Goal: Task Accomplishment & Management: Manage account settings

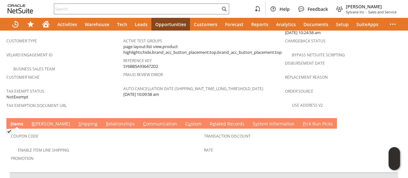
scroll to position [0, 202]
click at [39, 121] on link "B [PERSON_NAME]" at bounding box center [51, 124] width 42 height 7
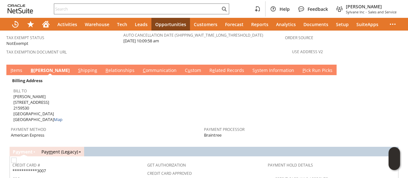
scroll to position [479, 0]
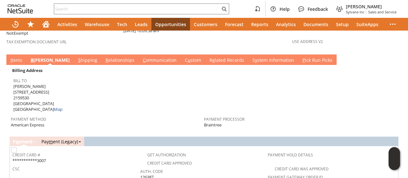
click at [21, 84] on span "Kenier Diaz 1895 SW 8th St 2159530 Miami FL 33135 United States Map" at bounding box center [37, 98] width 49 height 29
drag, startPoint x: 21, startPoint y: 65, endPoint x: 29, endPoint y: 64, distance: 8.0
click at [25, 84] on span "Kenier Diaz 1895 SW 8th St 2159530 Miami FL 33135 United States Map" at bounding box center [37, 98] width 49 height 29
click at [29, 84] on span "Kenier Diaz 1895 SW 8th St 2159530 Miami FL 33135 United States Map" at bounding box center [37, 98] width 49 height 29
drag, startPoint x: 29, startPoint y: 64, endPoint x: 17, endPoint y: 64, distance: 12.4
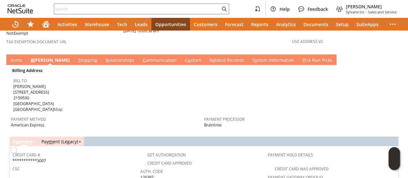
click at [17, 84] on span "Kenier Diaz 1895 SW 8th St 2159530 Miami FL 33135 United States Map" at bounding box center [37, 98] width 49 height 29
drag, startPoint x: 17, startPoint y: 64, endPoint x: 27, endPoint y: 64, distance: 10.2
click at [27, 84] on span "Kenier Diaz 1895 SW 8th St 2159530 Miami FL 33135 United States Map" at bounding box center [37, 98] width 49 height 29
copy span "Kenier Diaz"
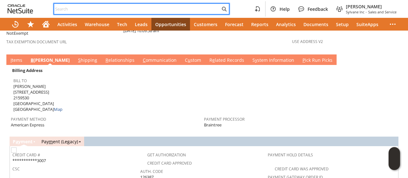
paste input "quotes@universalhotelsupplier.com"
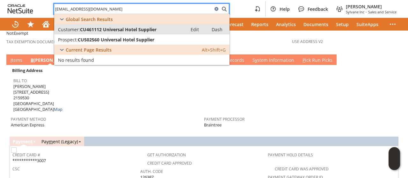
type input "quotes@universalhotelsupplier.com"
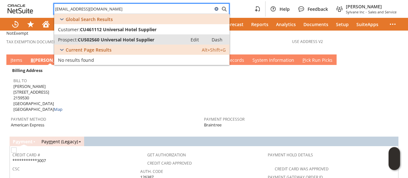
click at [103, 38] on span "CU502560 Universal Hotel Supplier" at bounding box center [116, 40] width 77 height 6
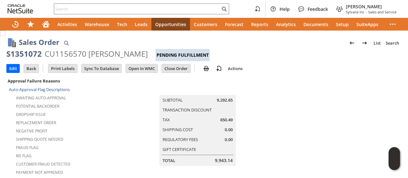
drag, startPoint x: 304, startPoint y: 115, endPoint x: 298, endPoint y: 115, distance: 5.7
click at [304, 115] on td at bounding box center [343, 174] width 117 height 194
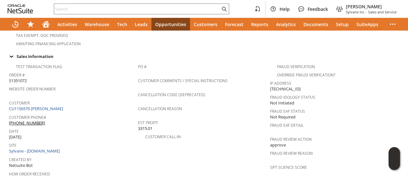
scroll to position [383, 0]
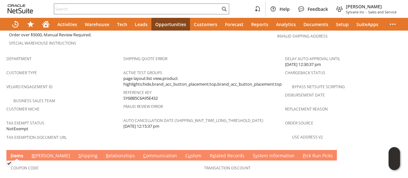
click at [41, 153] on link "B illing" at bounding box center [51, 156] width 42 height 7
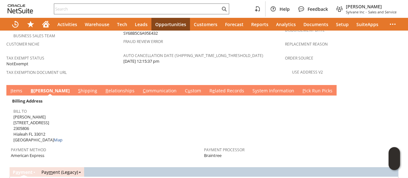
scroll to position [447, 0]
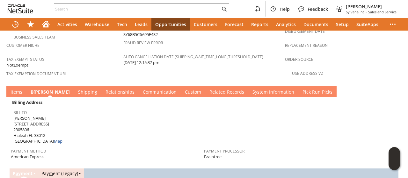
click at [77, 89] on link "S hipping" at bounding box center [88, 92] width 22 height 7
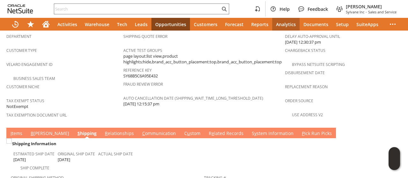
scroll to position [415, 0]
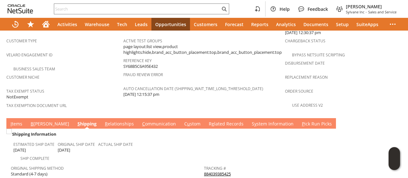
click at [41, 121] on link "B illing" at bounding box center [50, 124] width 42 height 7
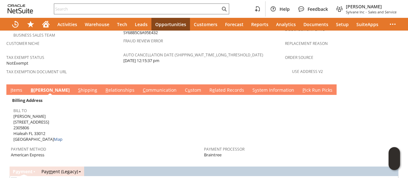
scroll to position [479, 0]
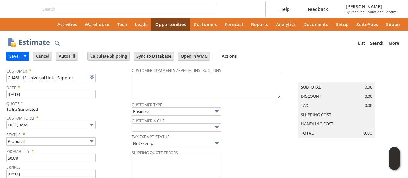
type input "10/2/2025"
type input "[DATE]"
type input "Intelligent Recommendations ⁰"
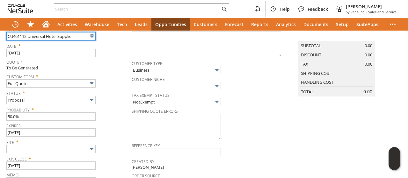
scroll to position [64, 0]
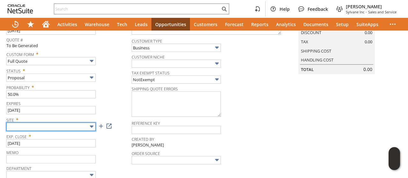
click at [49, 123] on input "text" at bounding box center [50, 127] width 89 height 8
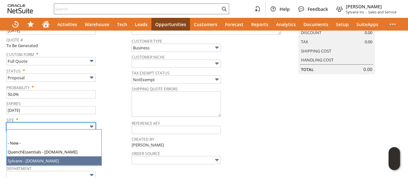
type input "Sylvane - [DOMAIN_NAME]"
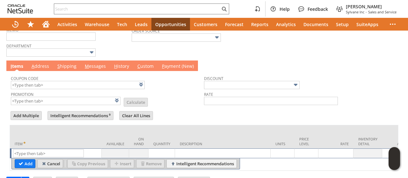
scroll to position [205, 0]
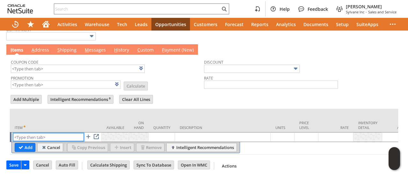
click at [48, 133] on input "text" at bounding box center [48, 137] width 71 height 8
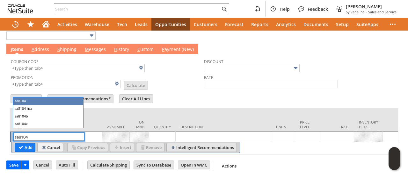
type input "sa8104"
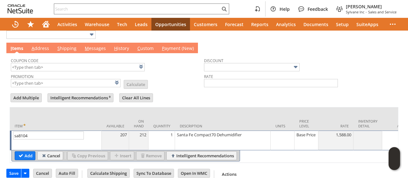
click at [226, 97] on form "Add Multiple Intelligent Recommendations ⁰ Clear All Lines Line Items All Item …" at bounding box center [204, 128] width 389 height 71
click at [22, 153] on input "Add" at bounding box center [25, 156] width 20 height 8
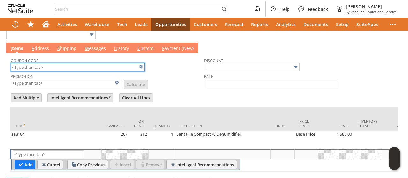
type input "Intelligent Recommendations¹⁰"
click at [55, 68] on input "text" at bounding box center [78, 67] width 134 height 8
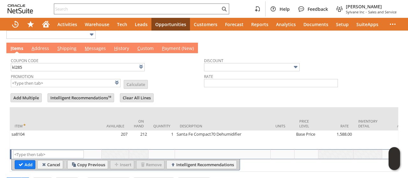
click at [172, 79] on td "Promotion List Calculate" at bounding box center [107, 80] width 193 height 16
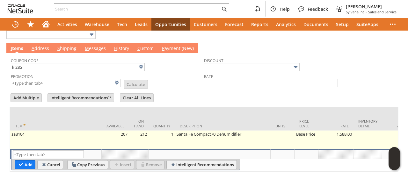
type input "KL285"
type input "Promo Code"
type input "-10.0%"
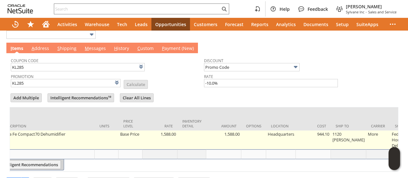
scroll to position [0, 177]
click at [337, 139] on td "1120 Juarez Laredo" at bounding box center [347, 140] width 35 height 19
type input "1120 Juarez Laredo"
type input "OK"
type input "Make Copy"
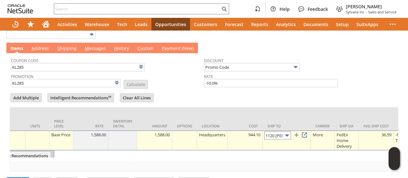
scroll to position [0, 18]
click at [279, 133] on input "1120 Juarez Laredo" at bounding box center [278, 136] width 27 height 8
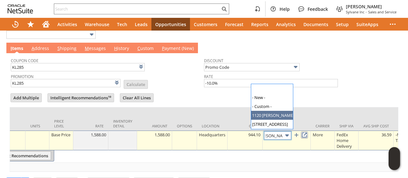
click at [306, 133] on link at bounding box center [304, 135] width 7 height 7
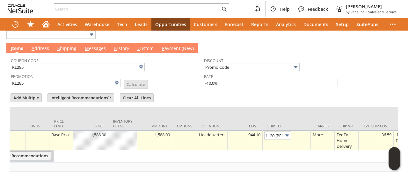
click at [40, 49] on link "A ddress" at bounding box center [40, 48] width 21 height 7
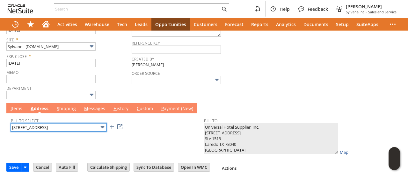
click at [49, 126] on input "1211 San dario Ave." at bounding box center [59, 127] width 96 height 8
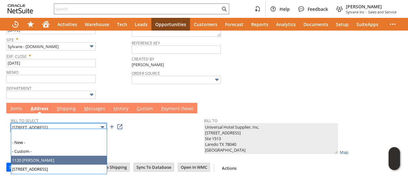
type input "1120 Juarez Laredo"
click at [49, 123] on input "1120 Juarez Laredo" at bounding box center [59, 127] width 96 height 8
type textarea "CONTACT: ARTURO ANDRADE & ANNELENE BARBERENA ABOUT TRADE 1120 Juarez Laredo Lar…"
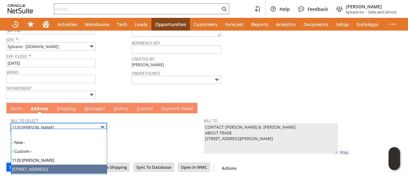
type input "1211 San dario Ave."
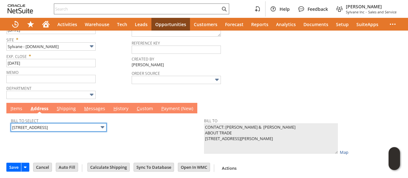
type textarea "Universal Hotel Supplier, Inc. 1211 San dario Ave. Ste 1513 Laredo TX 78040 Uni…"
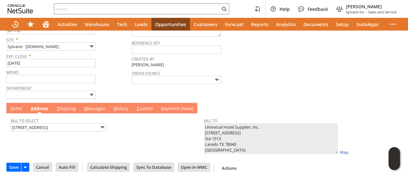
click at [13, 110] on td "I tems" at bounding box center [16, 108] width 20 height 11
click at [14, 110] on link "I tems" at bounding box center [16, 109] width 15 height 7
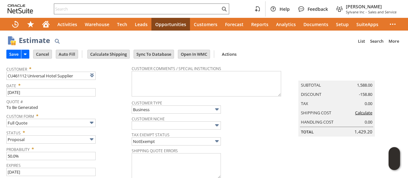
scroll to position [0, 0]
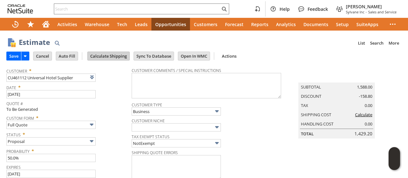
click at [111, 55] on input "Calculate Shipping" at bounding box center [109, 56] width 42 height 8
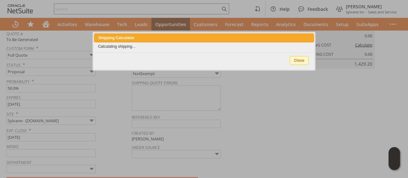
scroll to position [223, 0]
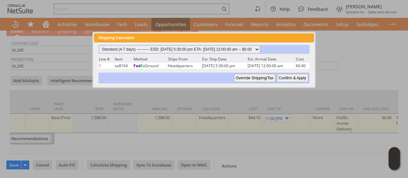
click at [295, 76] on input "Confirm & Apply" at bounding box center [292, 78] width 31 height 8
type input "Add"
type input "Copy Previous"
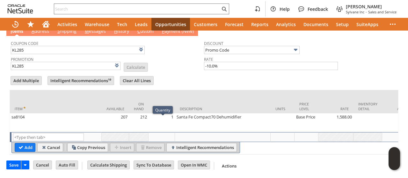
scroll to position [96, 0]
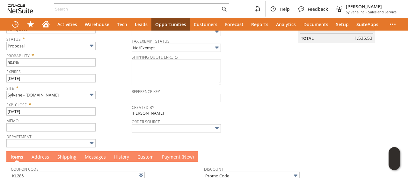
click at [94, 154] on link "M essages" at bounding box center [95, 157] width 24 height 7
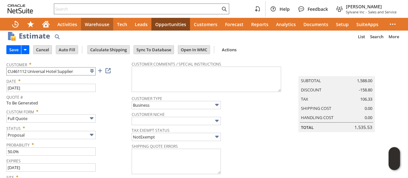
scroll to position [0, 0]
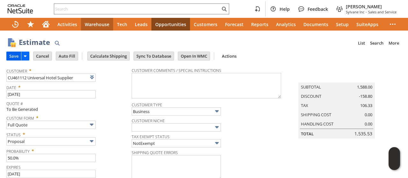
click at [14, 57] on input "Save" at bounding box center [14, 56] width 14 height 8
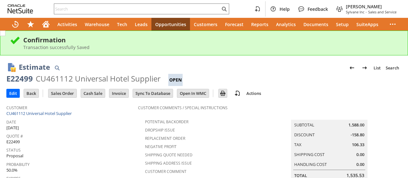
scroll to position [219, 0]
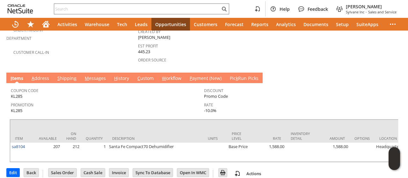
click at [96, 75] on link "M essages" at bounding box center [95, 78] width 24 height 7
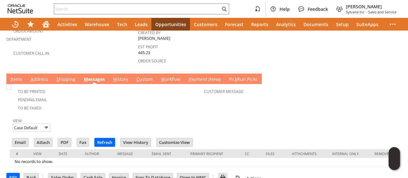
scroll to position [0, 0]
click at [21, 138] on input "Email" at bounding box center [20, 142] width 16 height 8
click at [309, 116] on div "View Case Default" at bounding box center [204, 124] width 383 height 16
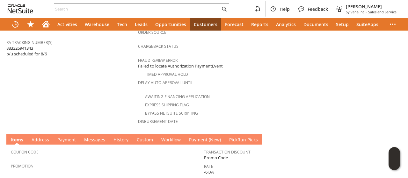
scroll to position [331, 0]
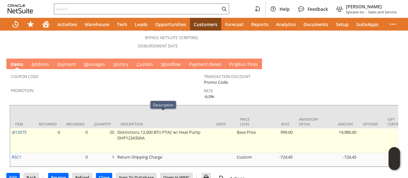
click at [134, 129] on td "Distinctions 12,000 BTU PTAC w/ Heat Pump DHP123A50AA" at bounding box center [164, 141] width 96 height 25
copy td "DHP123A50AA"
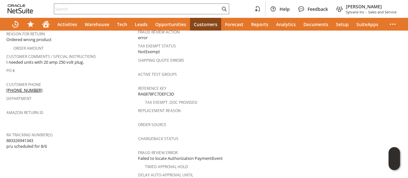
scroll to position [171, 0]
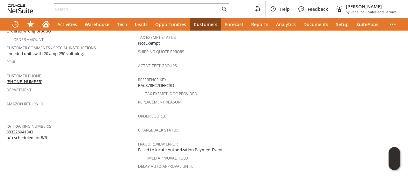
click at [24, 129] on span "883326941343 p/u scheduled for 8/6" at bounding box center [26, 135] width 41 height 12
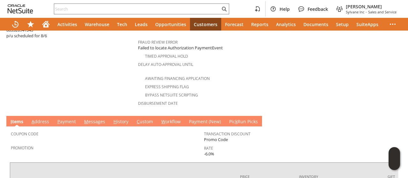
scroll to position [287, 0]
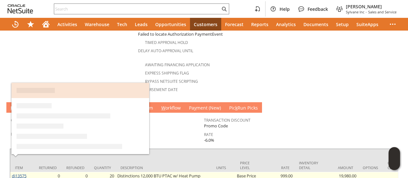
click at [20, 173] on link "di13575" at bounding box center [19, 176] width 15 height 6
